Goal: Navigation & Orientation: Understand site structure

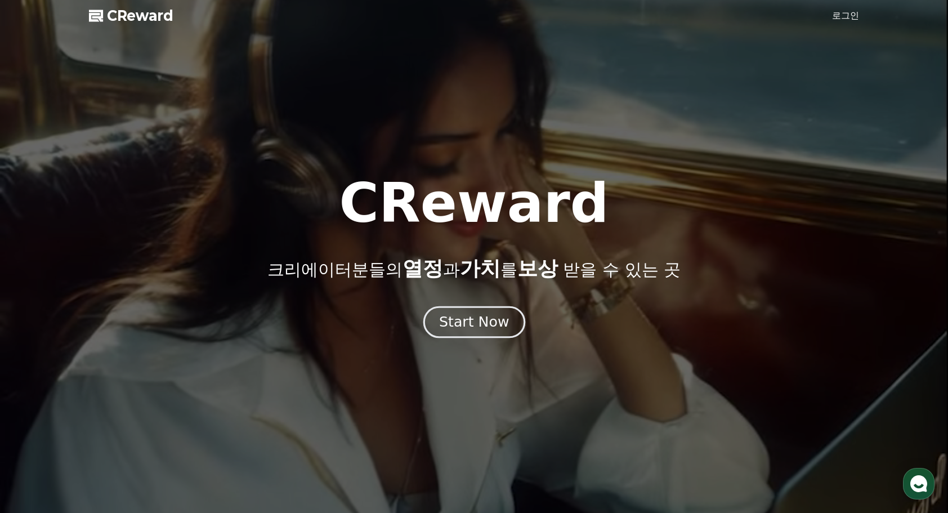
click at [481, 321] on div "Start Now" at bounding box center [474, 321] width 70 height 19
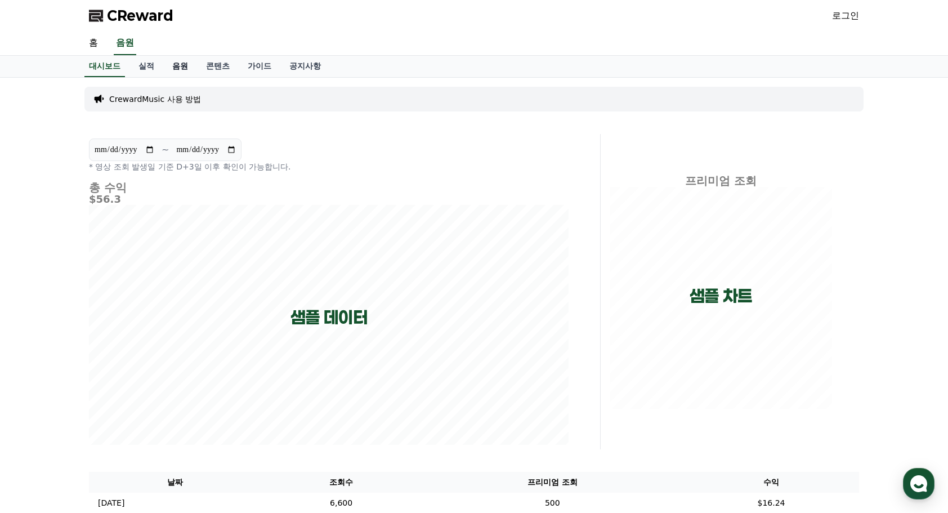
click at [182, 66] on link "음원" at bounding box center [180, 66] width 34 height 21
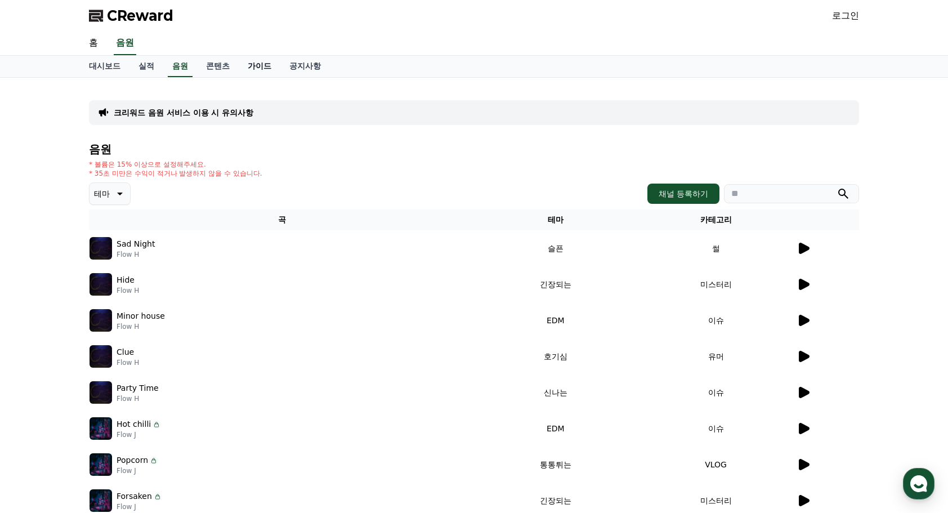
click at [250, 70] on link "가이드" at bounding box center [260, 66] width 42 height 21
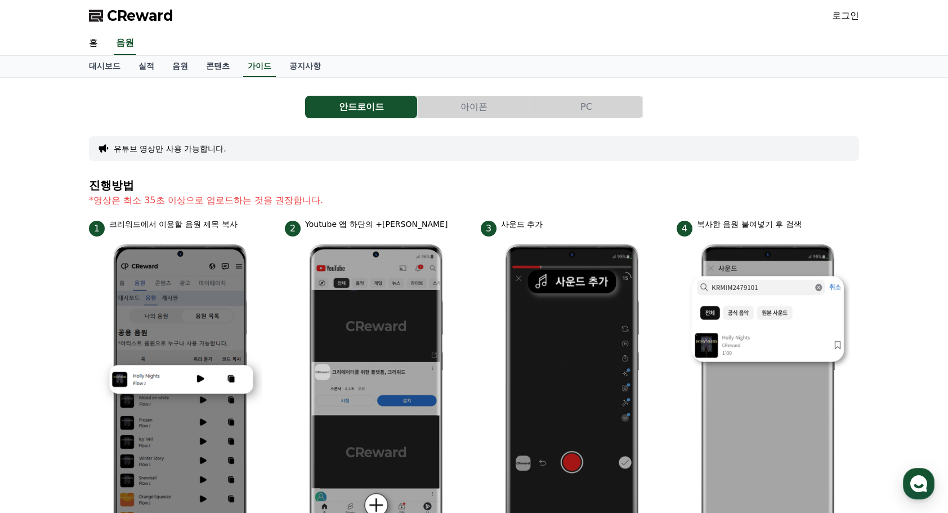
click at [472, 109] on button "아이폰" at bounding box center [474, 107] width 112 height 23
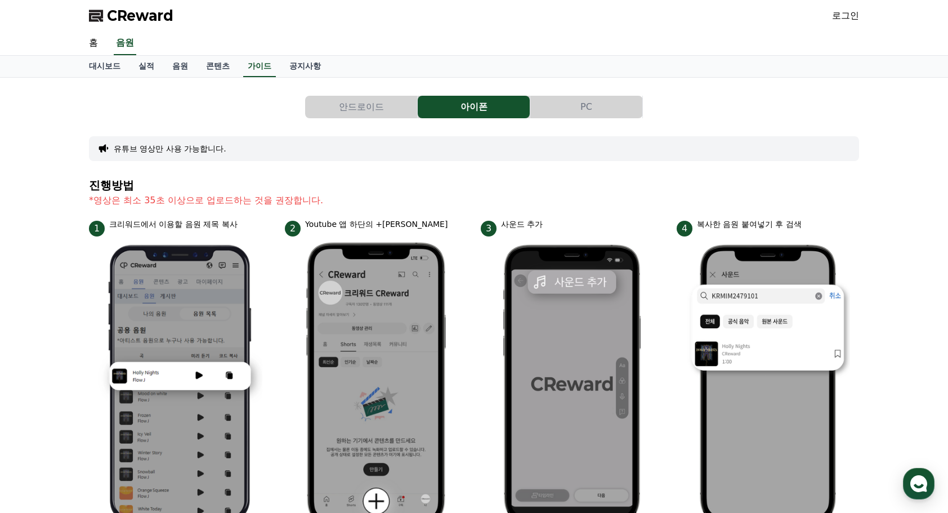
click at [355, 108] on button "안드로이드" at bounding box center [361, 107] width 112 height 23
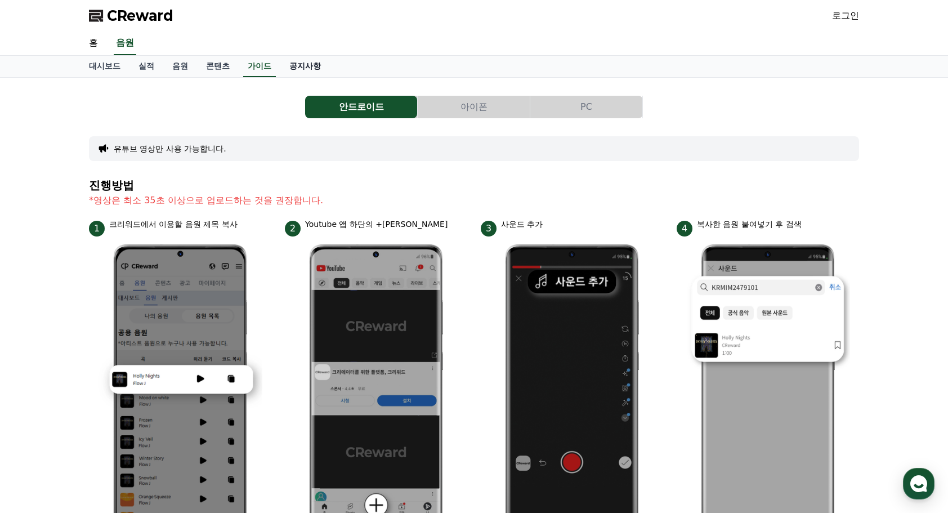
click at [312, 70] on link "공지사항" at bounding box center [305, 66] width 50 height 21
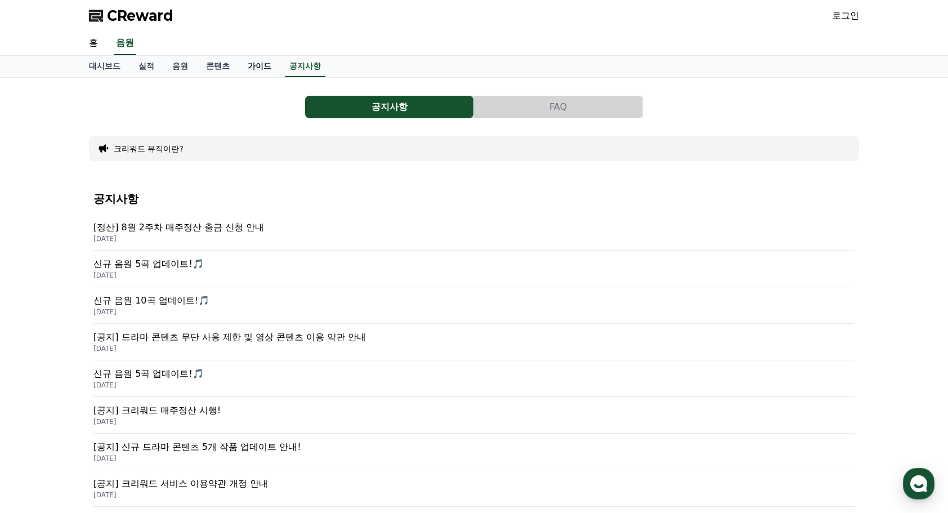
click at [259, 70] on link "가이드" at bounding box center [260, 66] width 42 height 21
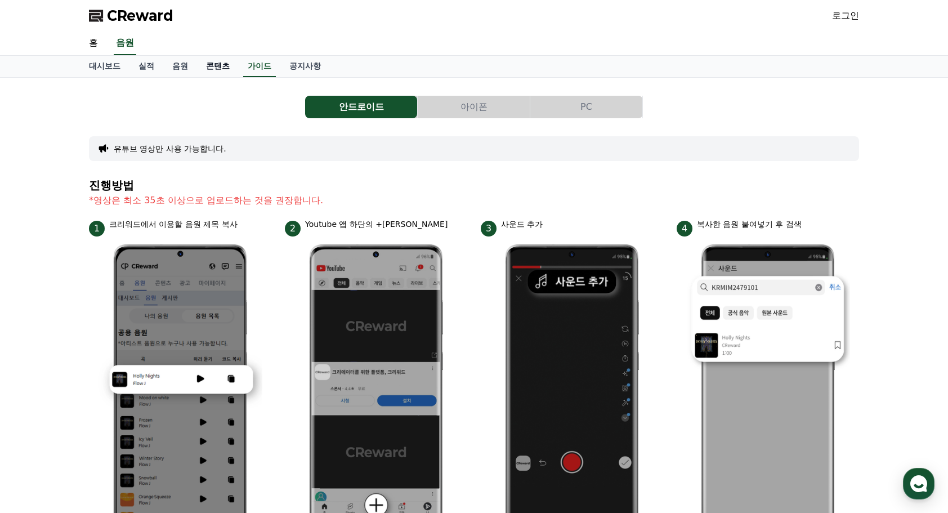
click at [209, 64] on link "콘텐츠" at bounding box center [218, 66] width 42 height 21
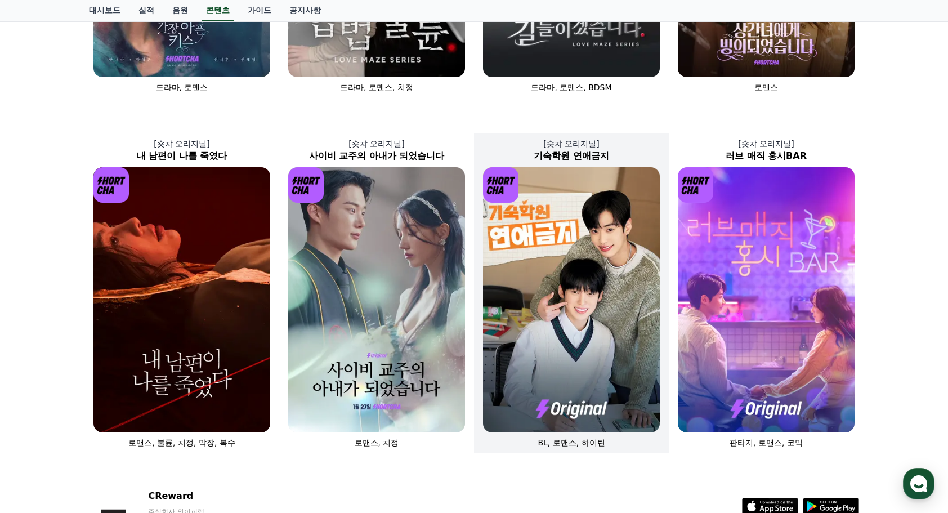
scroll to position [338, 0]
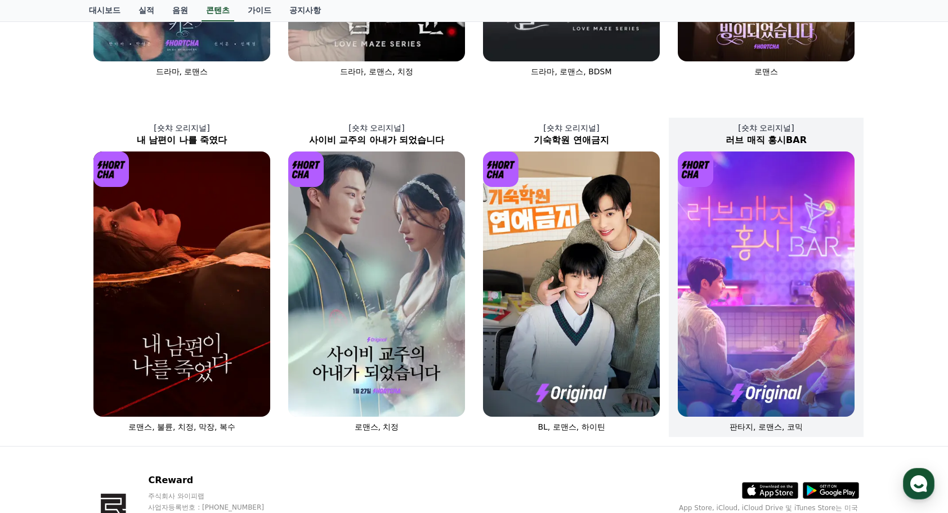
click at [773, 350] on img at bounding box center [766, 283] width 177 height 265
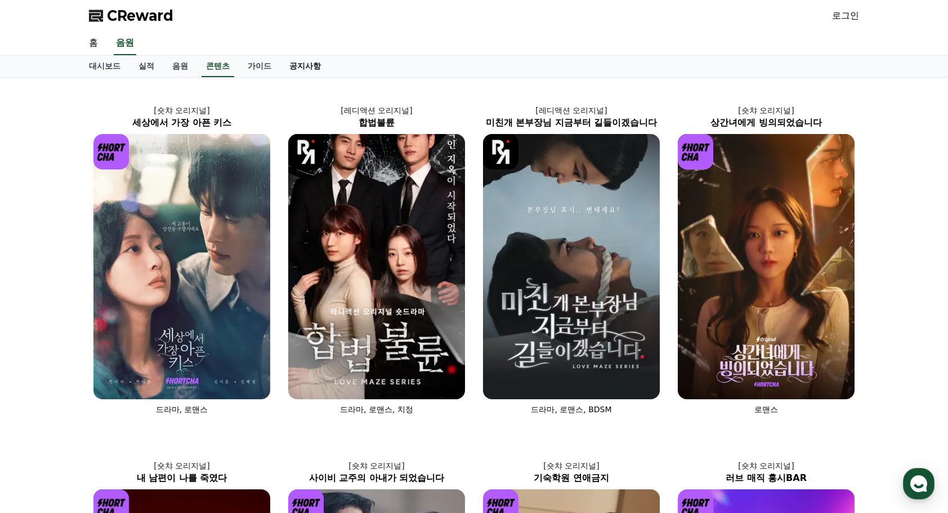
click at [308, 68] on link "공지사항" at bounding box center [305, 66] width 50 height 21
click at [181, 66] on link "음원" at bounding box center [180, 66] width 34 height 21
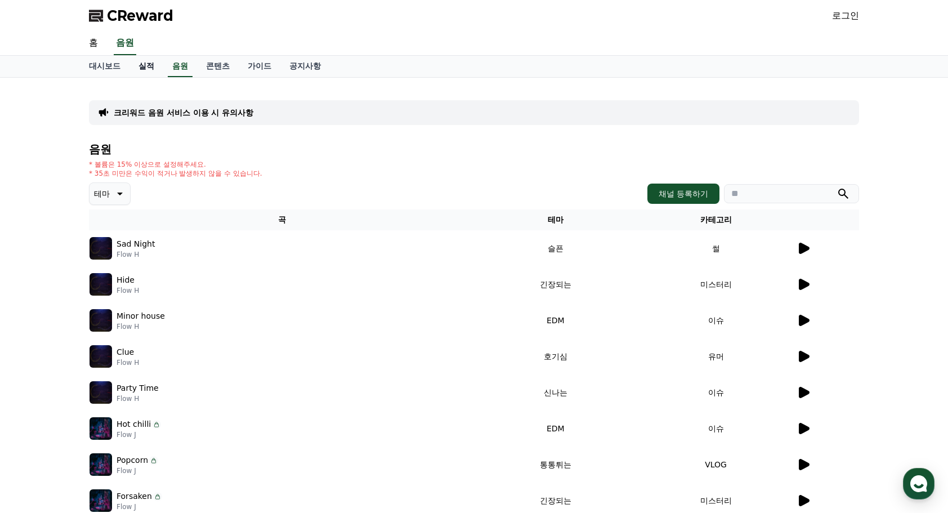
click at [143, 66] on link "실적" at bounding box center [146, 66] width 34 height 21
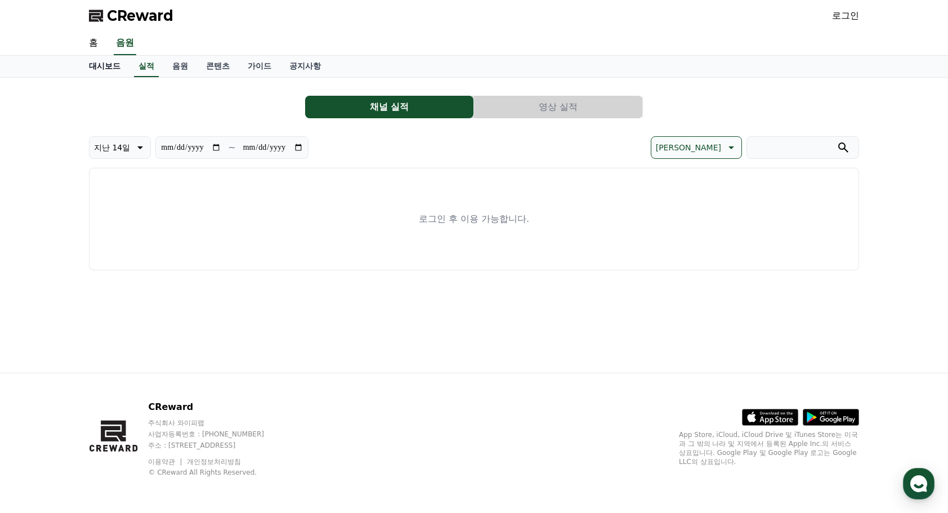
click at [108, 69] on link "대시보드" at bounding box center [105, 66] width 50 height 21
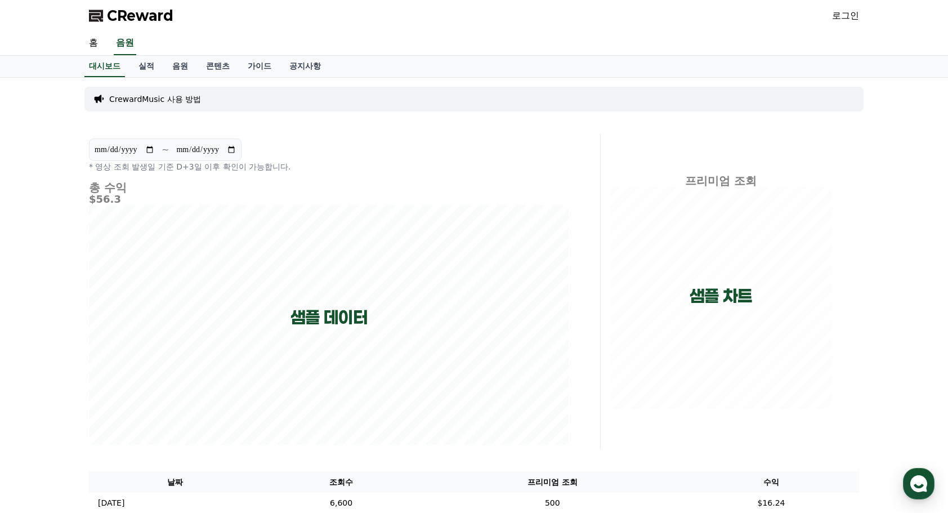
click at [840, 14] on link "로그인" at bounding box center [845, 16] width 27 height 14
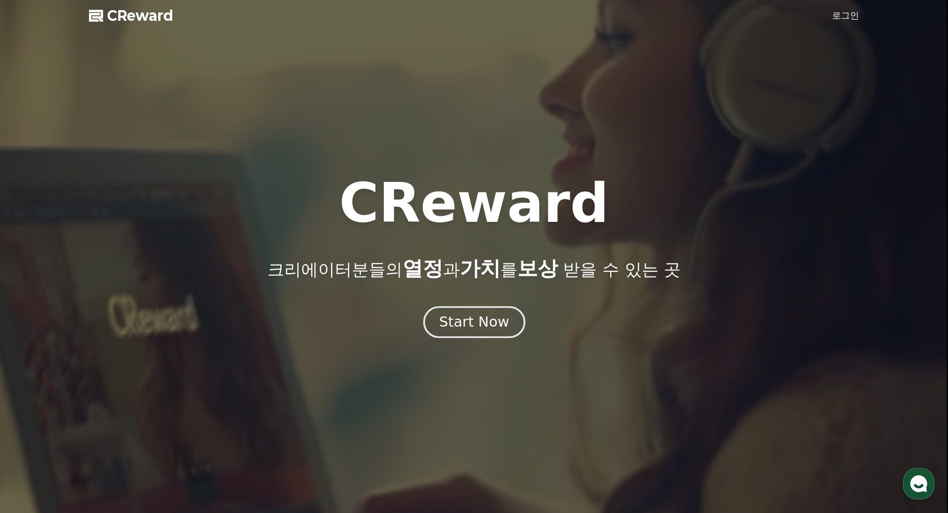
click at [481, 324] on div "Start Now" at bounding box center [474, 321] width 70 height 19
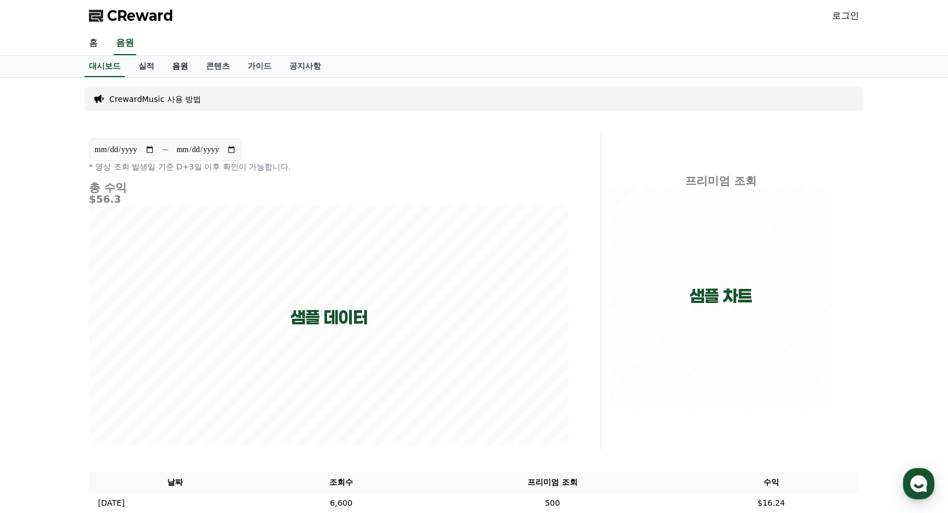
click at [181, 66] on link "음원" at bounding box center [180, 66] width 34 height 21
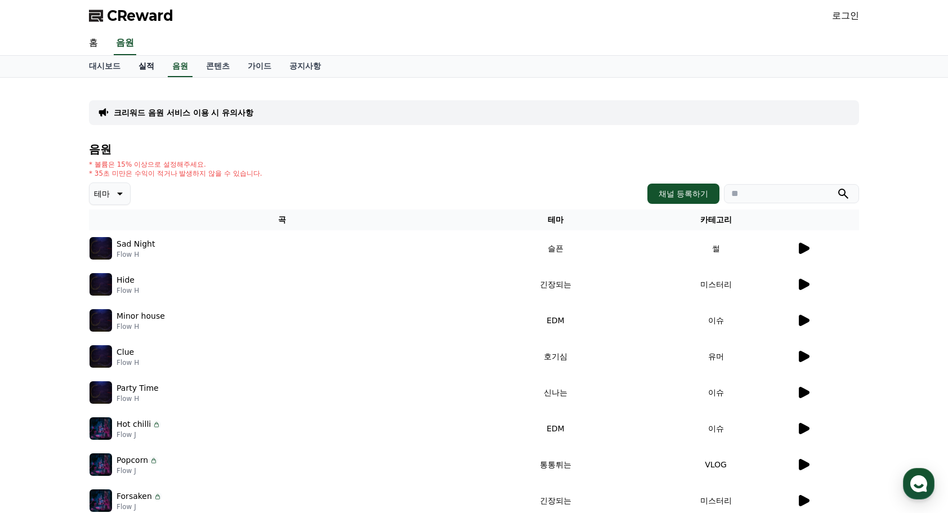
click at [149, 66] on link "실적" at bounding box center [146, 66] width 34 height 21
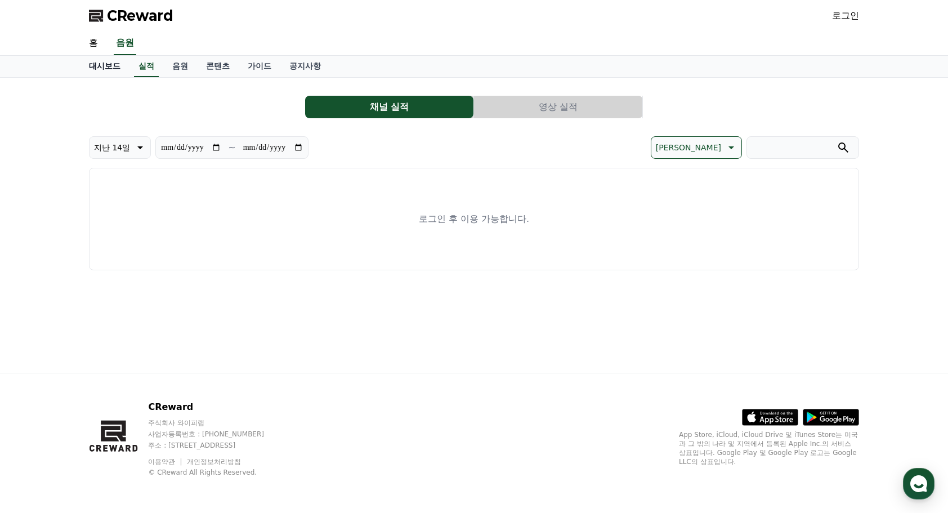
click at [107, 66] on link "대시보드" at bounding box center [105, 66] width 50 height 21
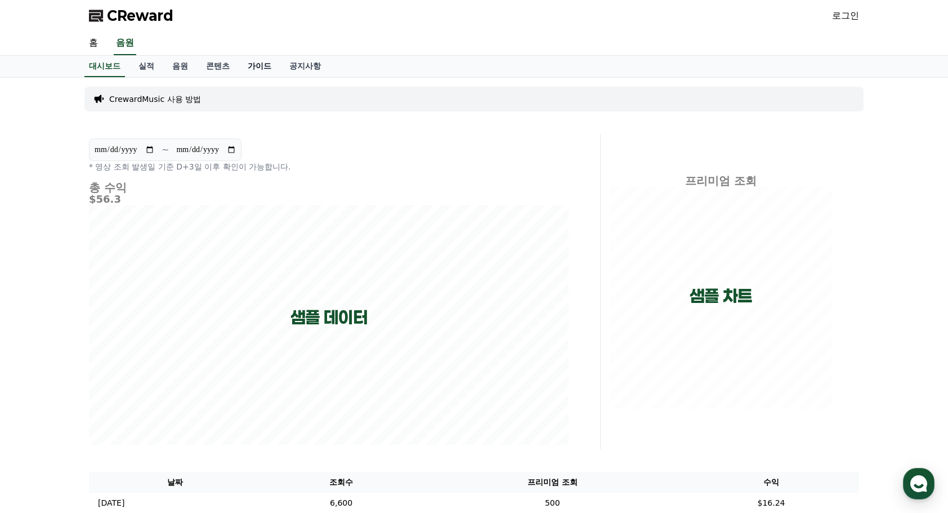
click at [265, 66] on link "가이드" at bounding box center [260, 66] width 42 height 21
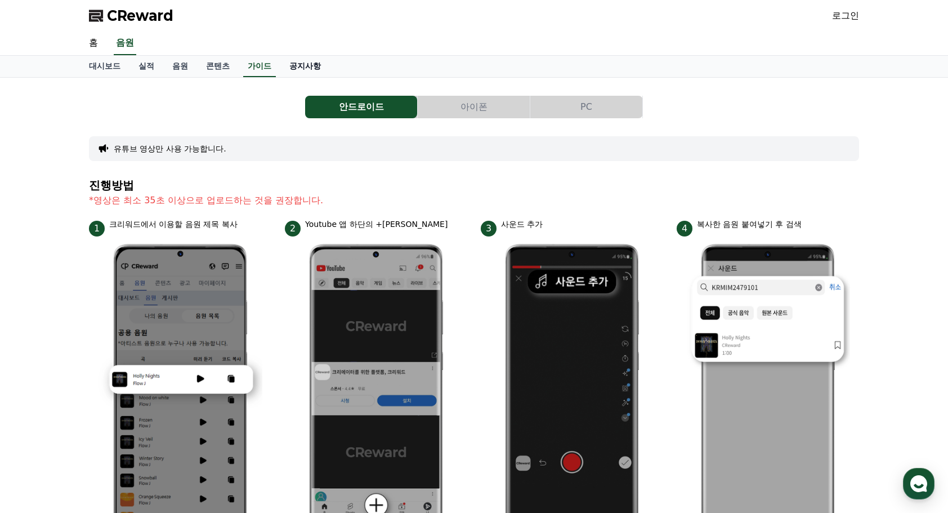
click at [308, 63] on link "공지사항" at bounding box center [305, 66] width 50 height 21
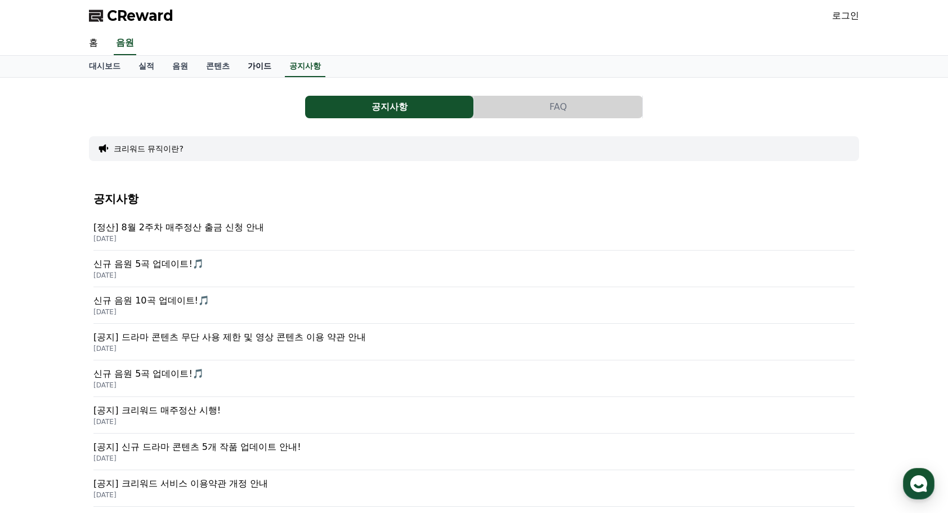
click at [261, 64] on link "가이드" at bounding box center [260, 66] width 42 height 21
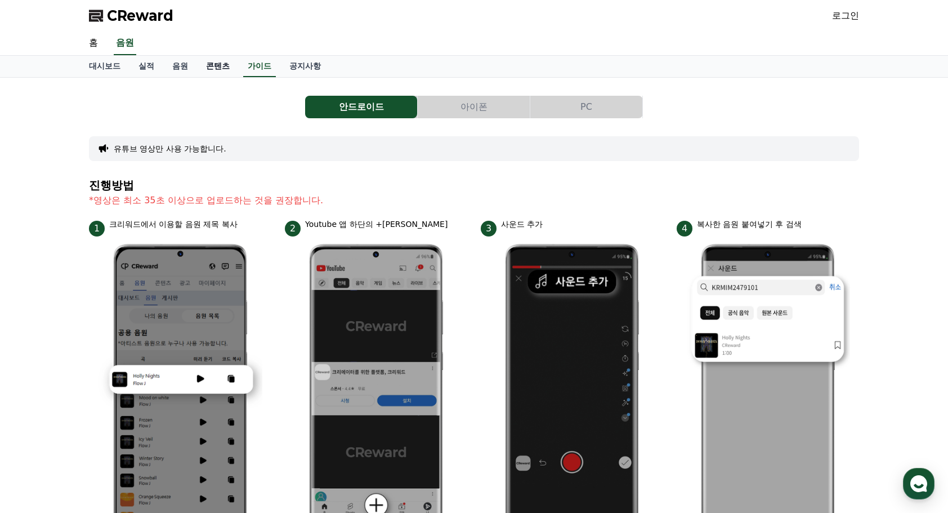
click at [215, 66] on link "콘텐츠" at bounding box center [218, 66] width 42 height 21
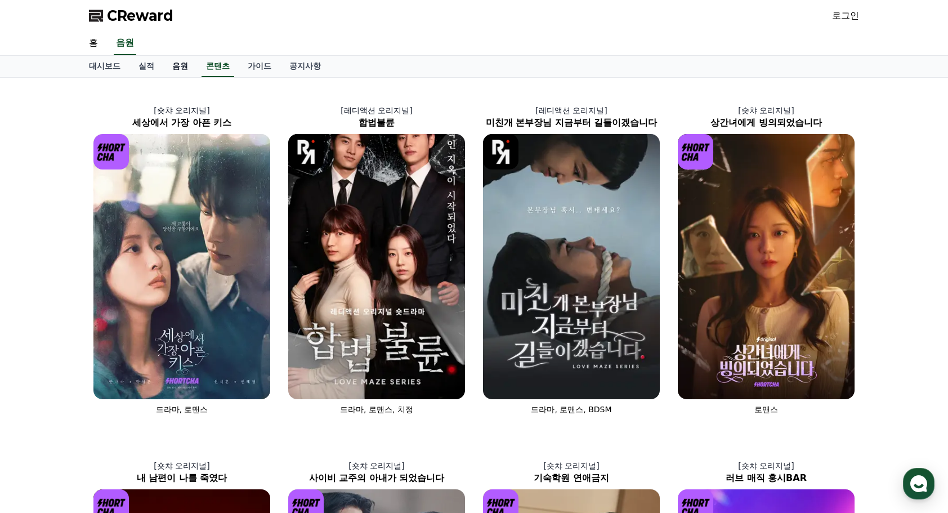
click at [181, 64] on link "음원" at bounding box center [180, 66] width 34 height 21
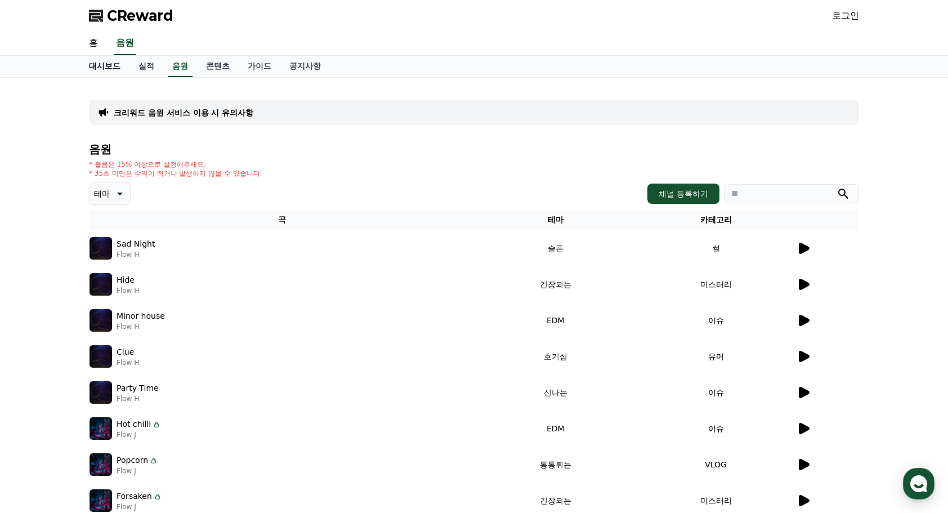
click at [109, 66] on link "대시보드" at bounding box center [105, 66] width 50 height 21
